Goal: Find specific page/section: Find specific page/section

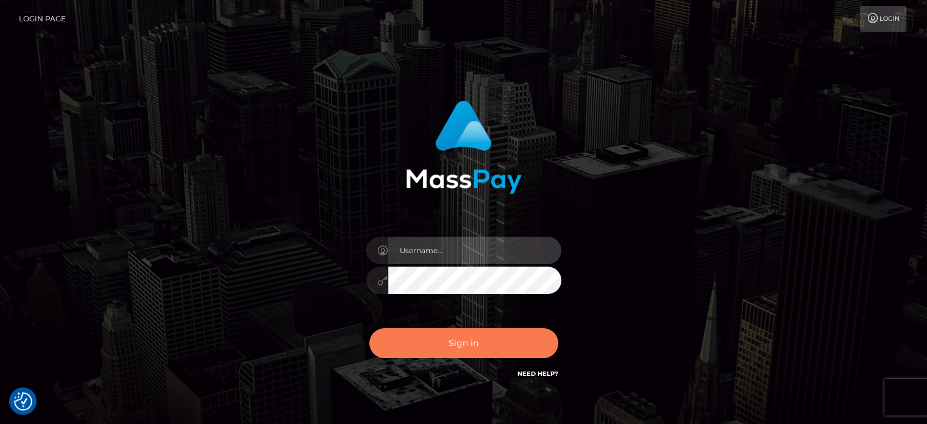
type input "[PERSON_NAME].ctfo"
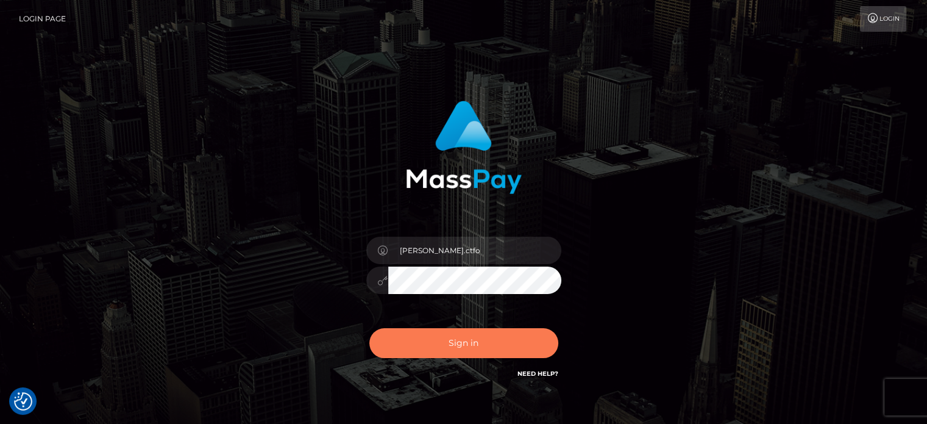
click at [523, 338] on button "Sign in" at bounding box center [464, 343] width 189 height 30
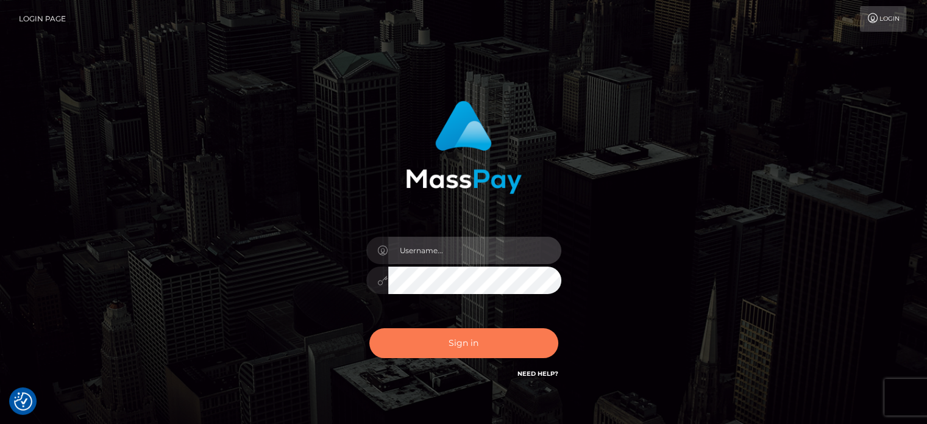
type input "[PERSON_NAME].ctfo"
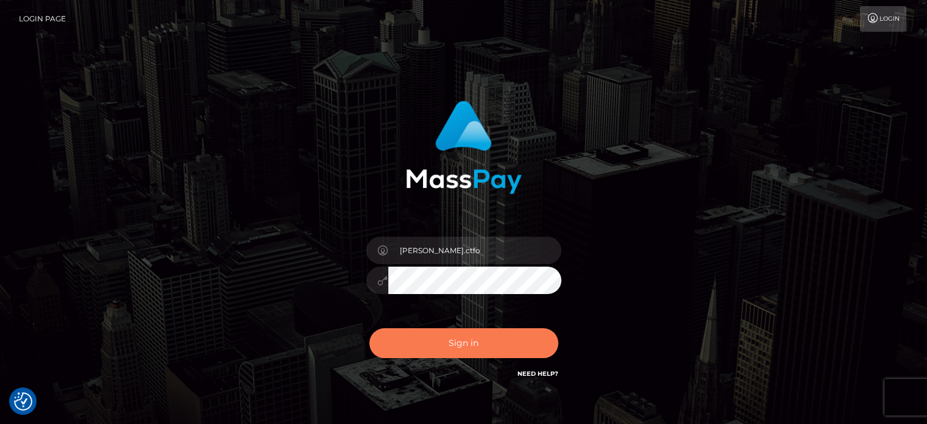
click at [471, 340] on button "Sign in" at bounding box center [464, 343] width 189 height 30
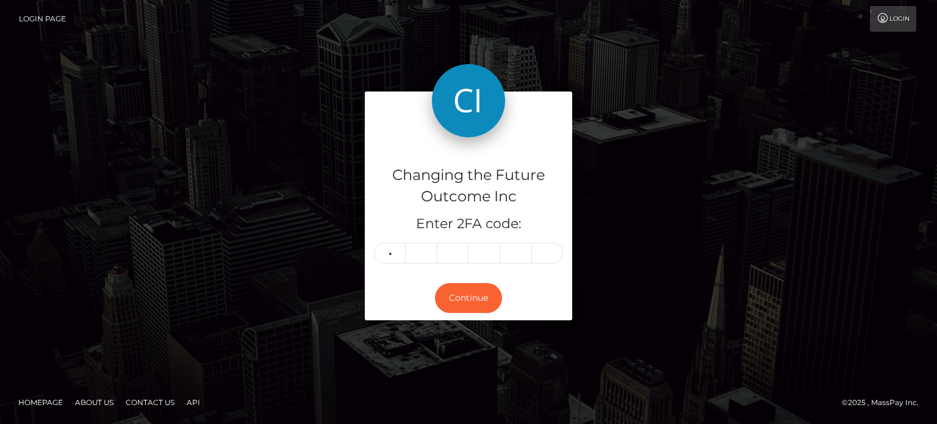
type input "1"
type input "5"
type input "4"
type input "5"
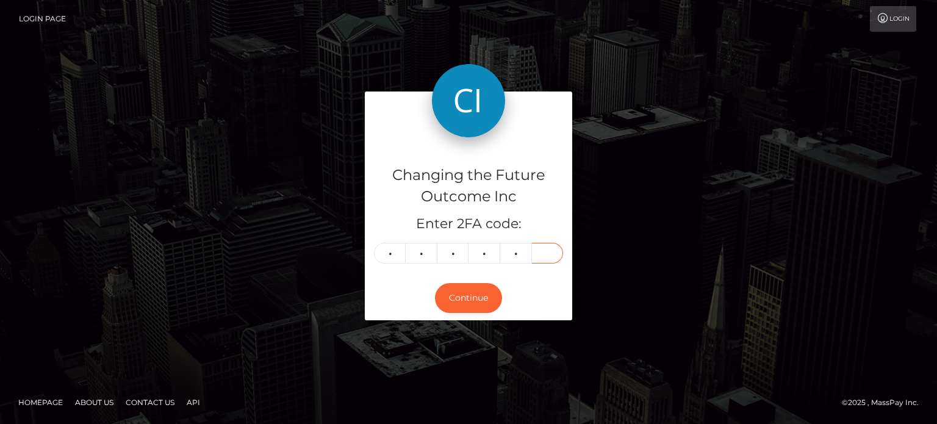
type input "3"
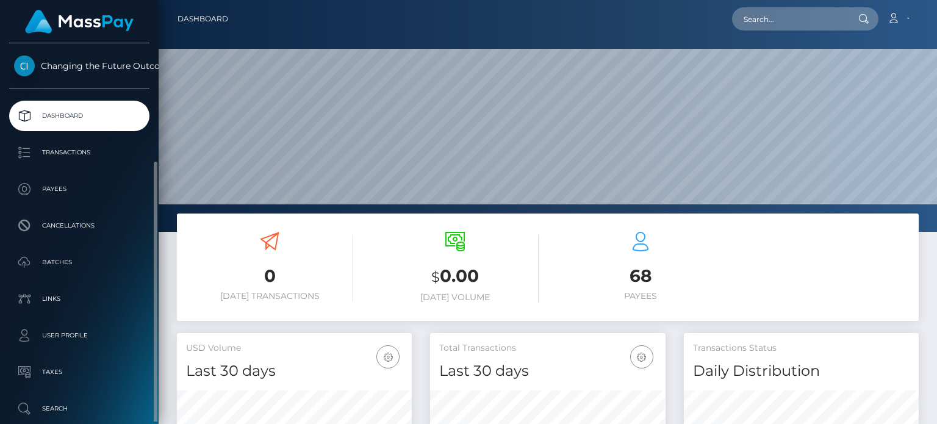
scroll to position [63, 0]
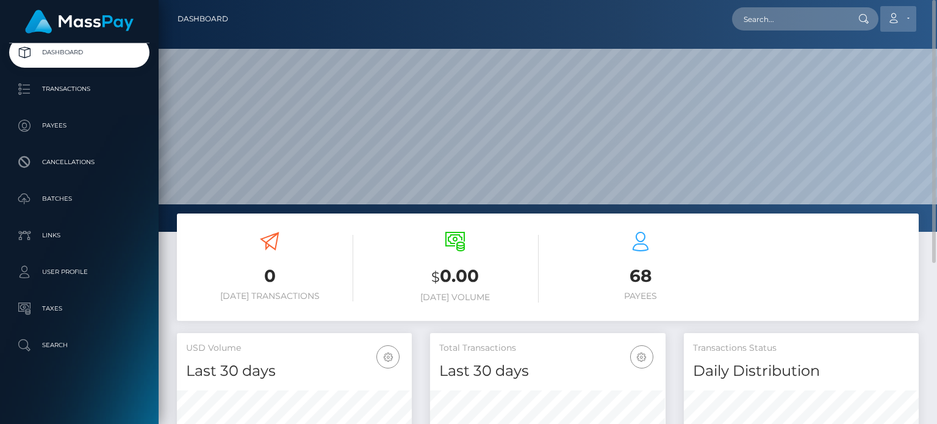
click at [899, 19] on icon at bounding box center [893, 18] width 13 height 10
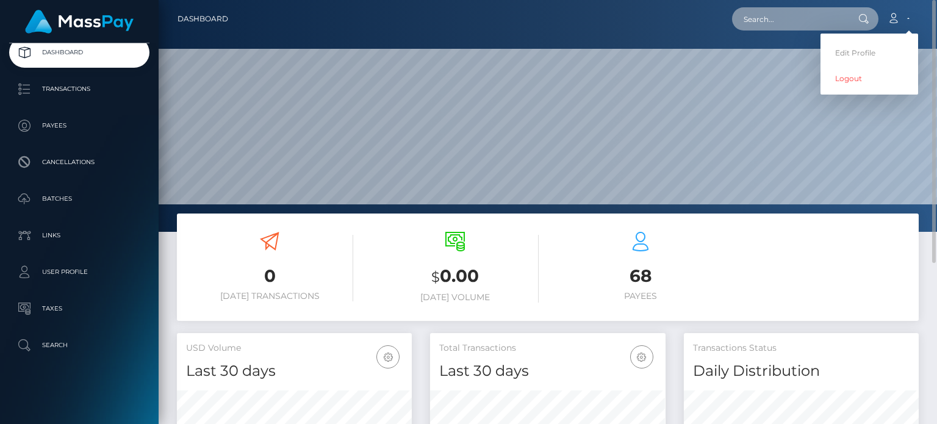
click at [783, 23] on input "text" at bounding box center [789, 18] width 115 height 23
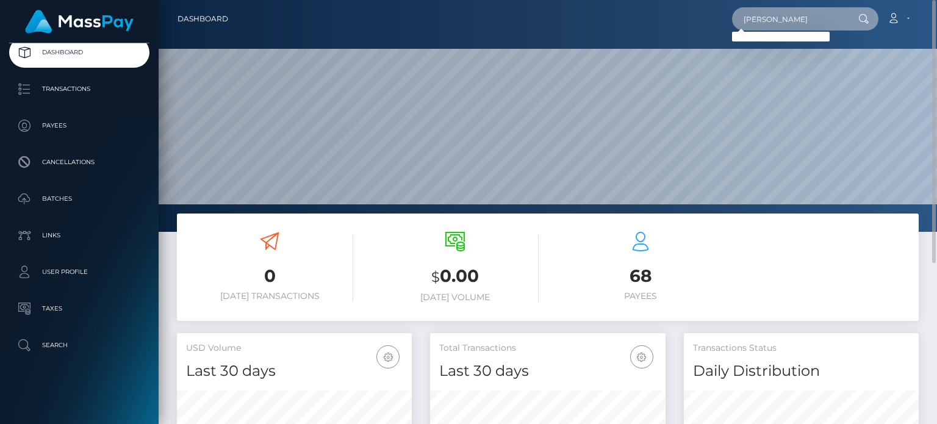
type input "heather"
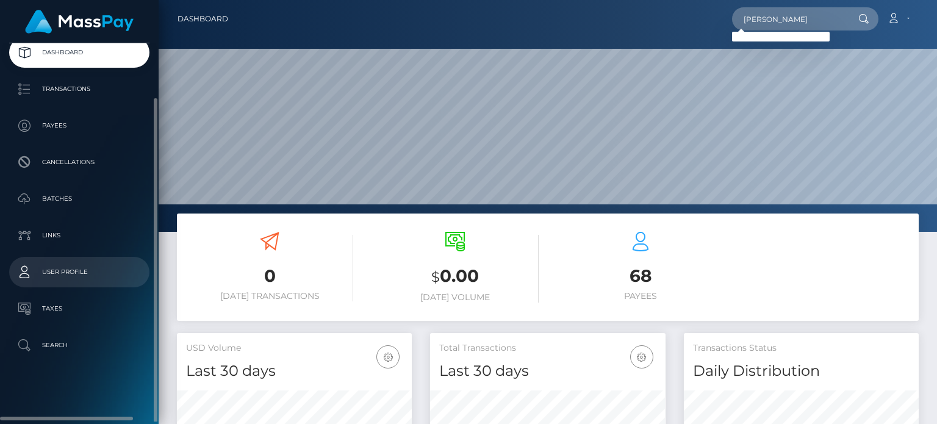
click at [59, 267] on p "User Profile" at bounding box center [79, 272] width 130 height 18
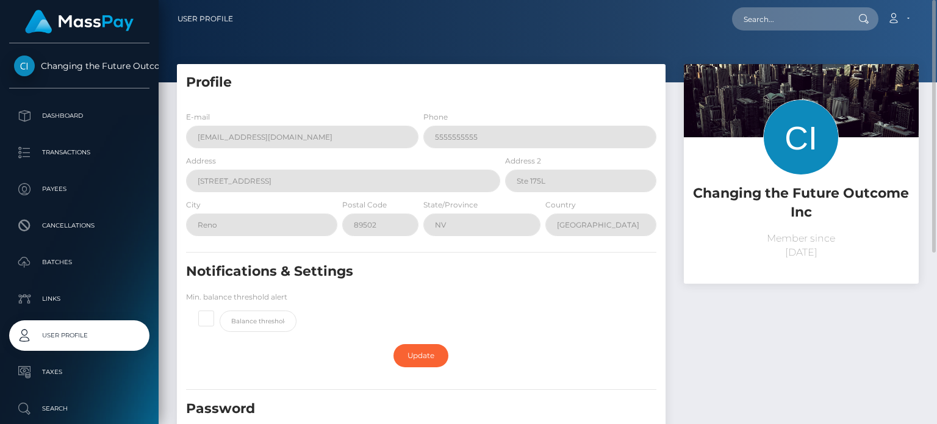
click at [343, 152] on div "E-mail [EMAIL_ADDRESS][DOMAIN_NAME]" at bounding box center [299, 132] width 244 height 44
